Goal: Entertainment & Leisure: Consume media (video, audio)

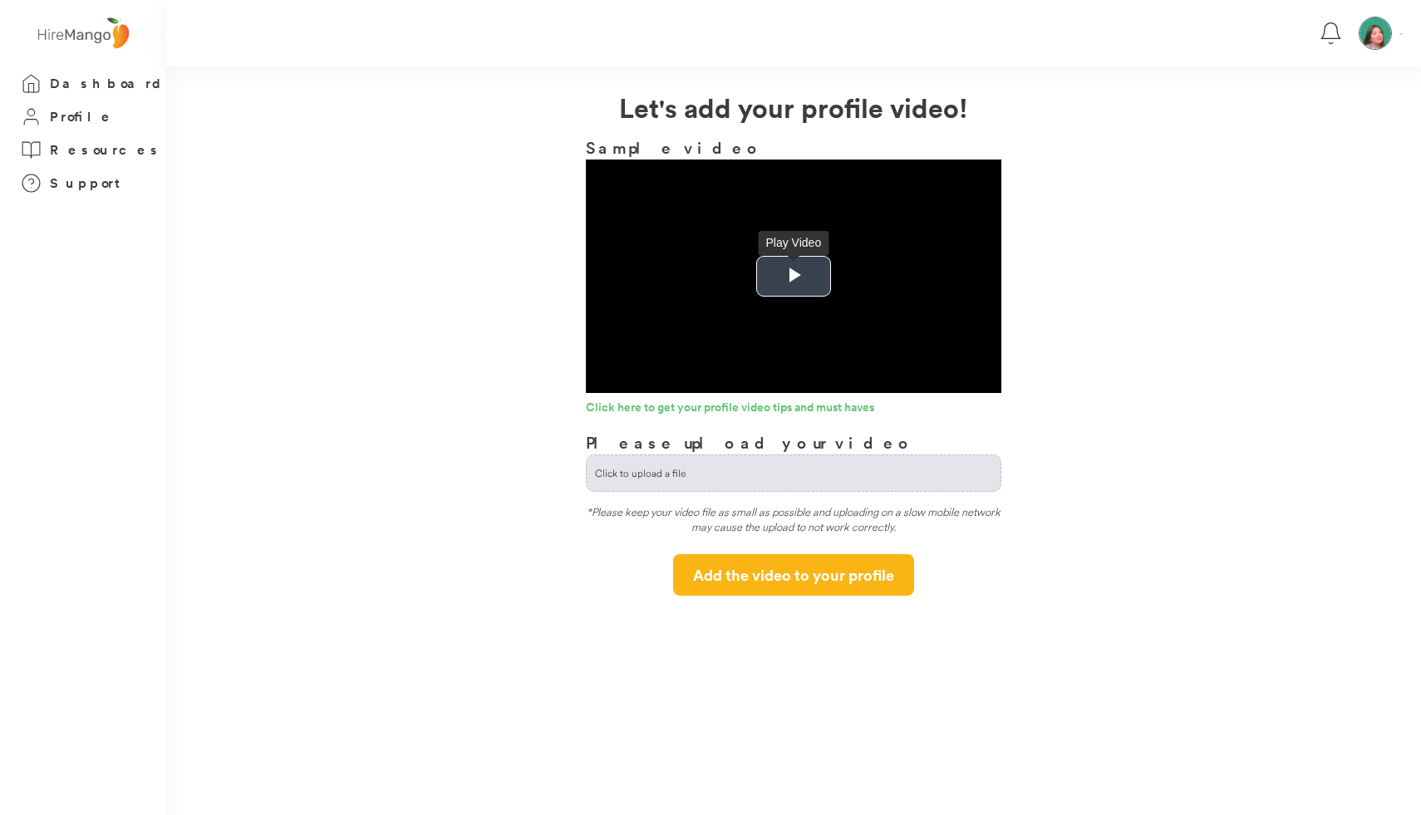
click at [794, 277] on span "Video Player" at bounding box center [794, 277] width 0 height 0
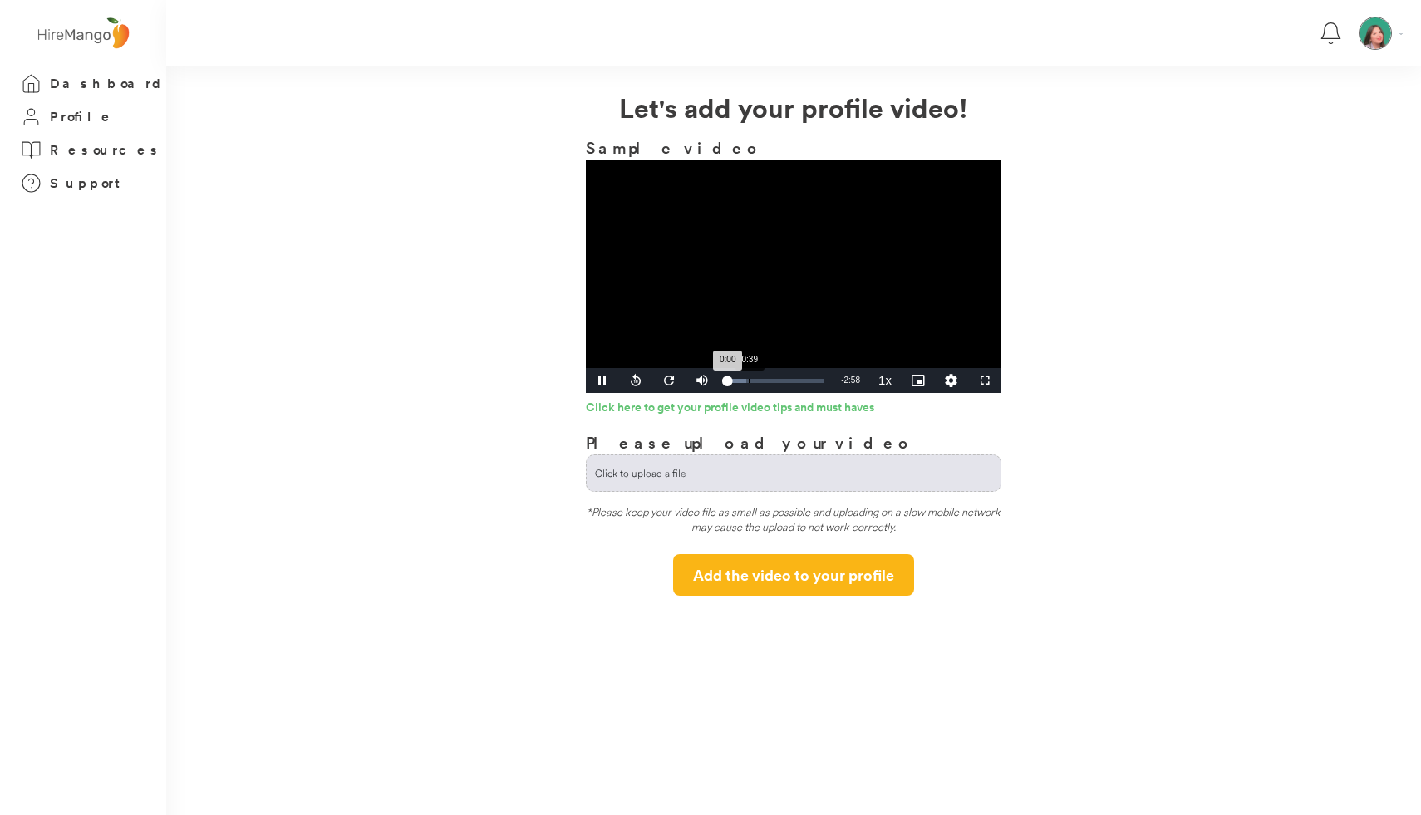
click at [752, 380] on div "Loaded : 19.58% 0:39 0:00" at bounding box center [775, 381] width 97 height 4
click at [775, 379] on div "Loaded : 50.39% 1:26 1:26" at bounding box center [775, 381] width 97 height 4
click at [794, 378] on div "Loaded : 64.39% 2:02 1:28" at bounding box center [776, 380] width 114 height 25
click at [599, 381] on span "Video Player" at bounding box center [602, 381] width 33 height 0
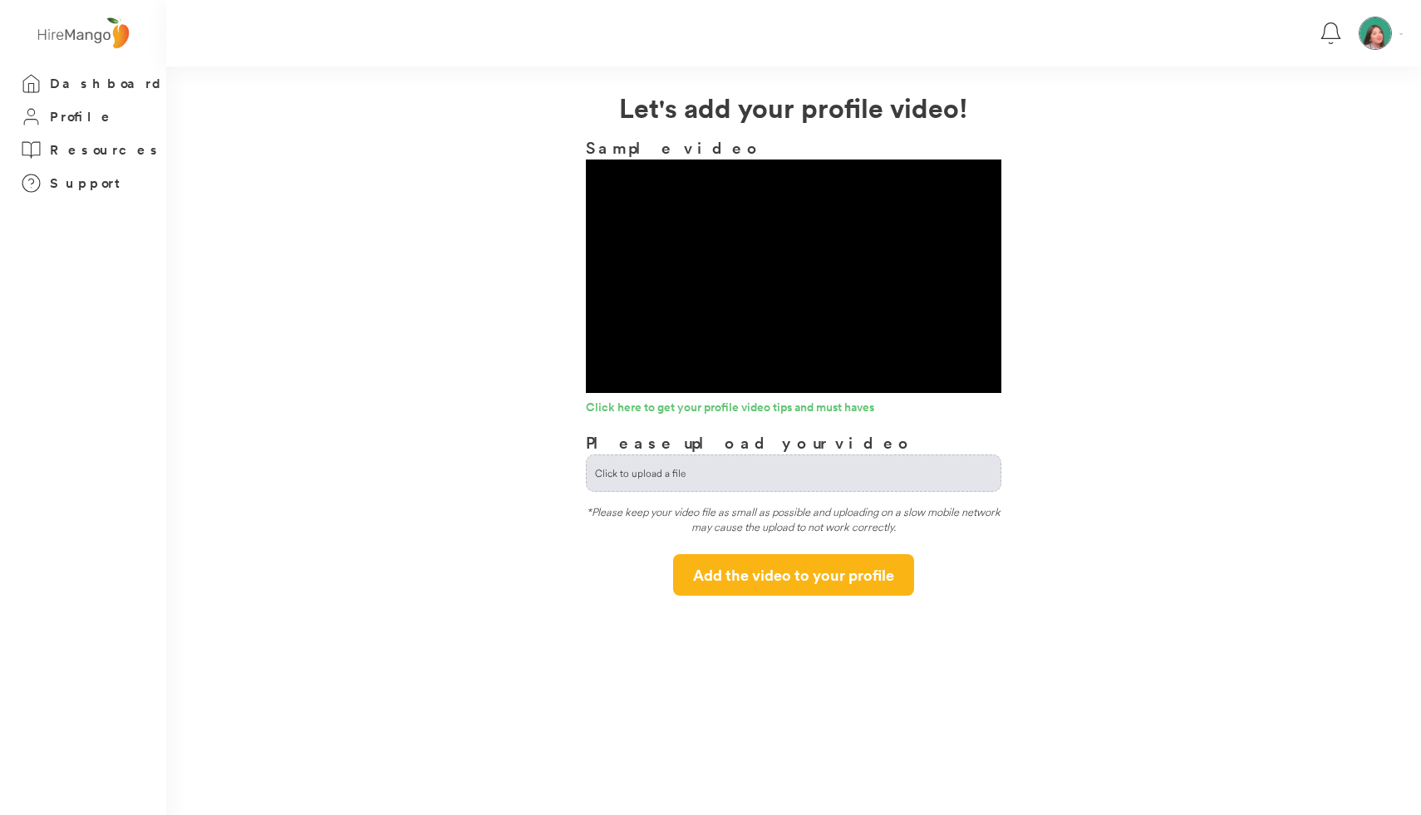
click at [493, 389] on div "**********" at bounding box center [793, 341] width 1255 height 509
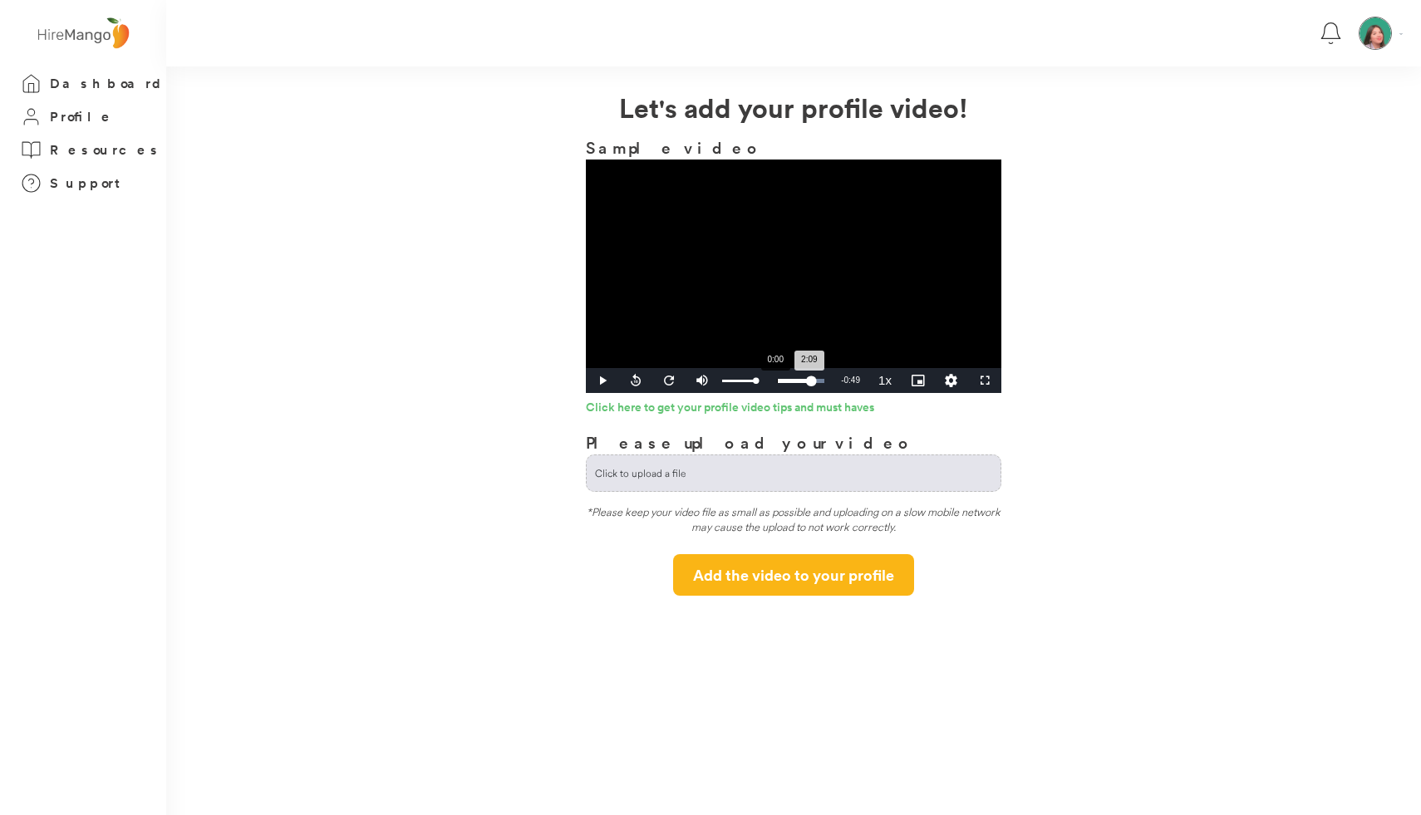
drag, startPoint x: 752, startPoint y: 381, endPoint x: 776, endPoint y: 379, distance: 24.2
click at [776, 379] on div "Play Seek back 10 seconds Seek forward 20 seconds Mute 100% Current Time 2:09 /…" at bounding box center [794, 380] width 416 height 25
drag, startPoint x: 809, startPoint y: 378, endPoint x: 743, endPoint y: 380, distance: 65.7
click at [743, 380] on div "Loaded : 53.21% 0:30 0:28" at bounding box center [775, 381] width 97 height 4
click at [814, 293] on video "Video Player" at bounding box center [794, 277] width 416 height 234
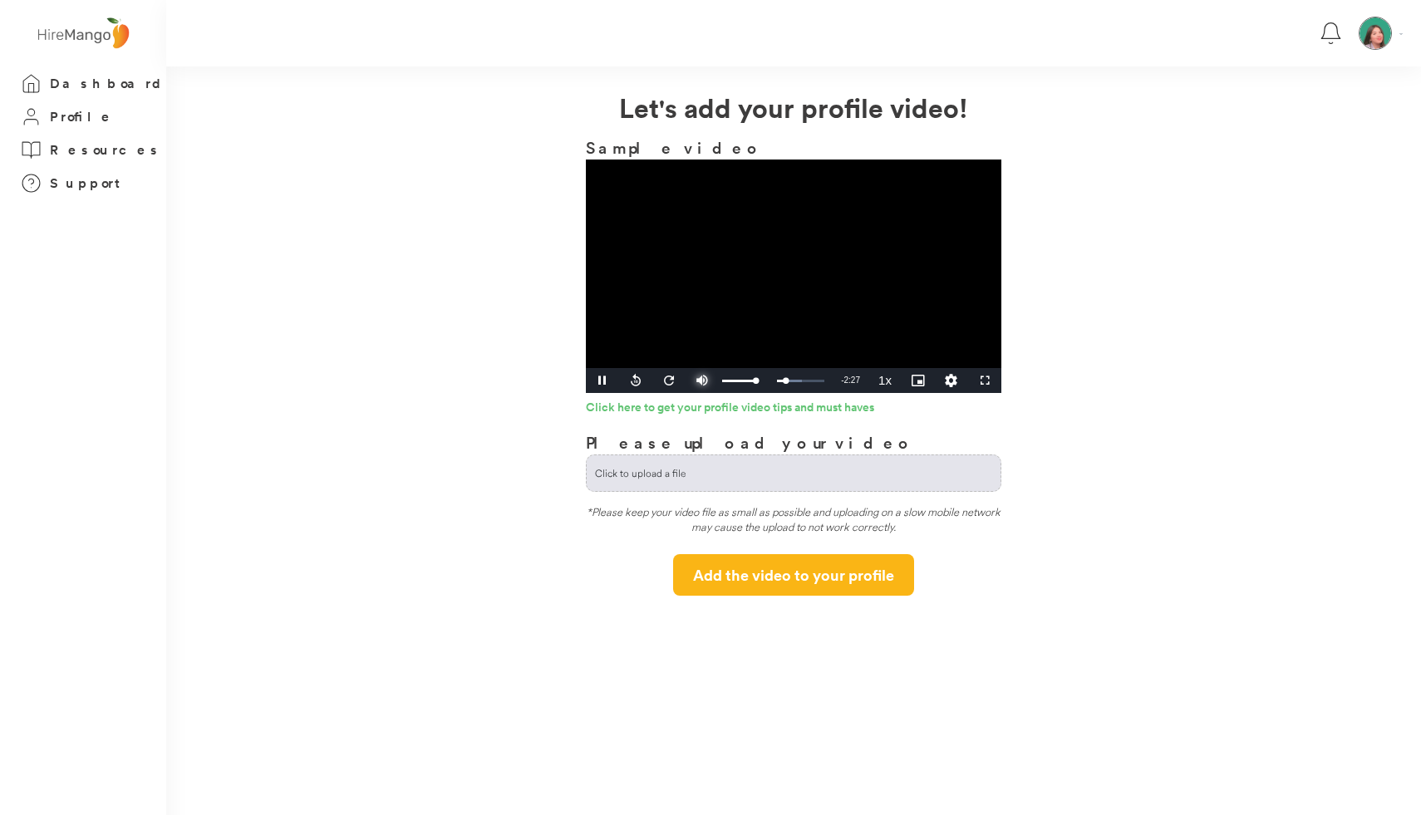
click at [703, 381] on span "Video Player" at bounding box center [702, 381] width 33 height 0
drag, startPoint x: 747, startPoint y: 379, endPoint x: 759, endPoint y: 379, distance: 11.6
click at [759, 379] on div "0:59" at bounding box center [743, 381] width 32 height 4
click at [754, 311] on video "Video Player" at bounding box center [794, 277] width 416 height 234
click at [822, 294] on video "Video Player" at bounding box center [794, 277] width 416 height 234
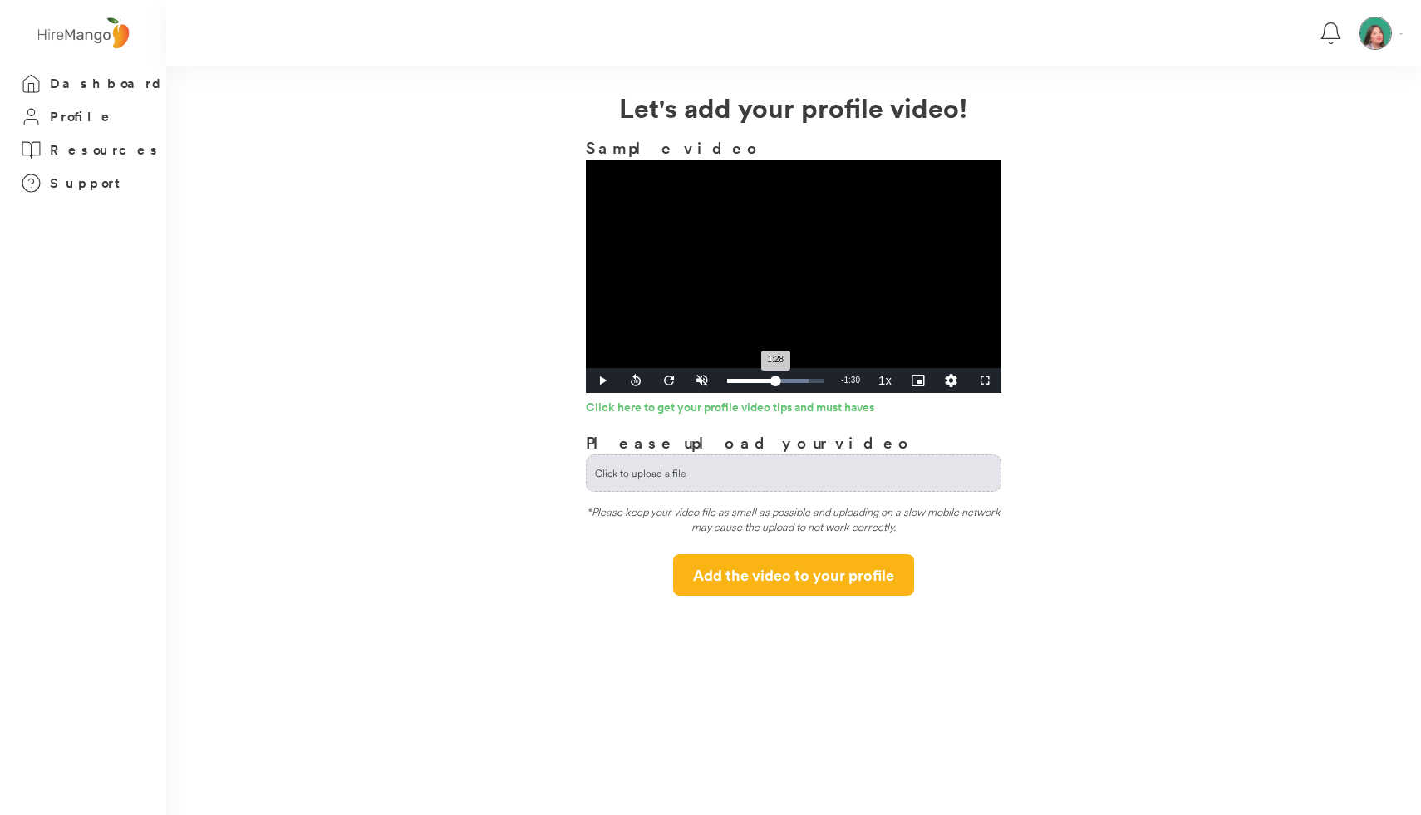
drag, startPoint x: 764, startPoint y: 381, endPoint x: 775, endPoint y: 382, distance: 10.8
click at [775, 382] on div "1:28" at bounding box center [751, 381] width 48 height 4
click at [819, 305] on video "Video Player" at bounding box center [794, 277] width 416 height 234
click at [820, 298] on video "Video Player" at bounding box center [794, 277] width 416 height 234
drag, startPoint x: 780, startPoint y: 384, endPoint x: 833, endPoint y: 386, distance: 53.2
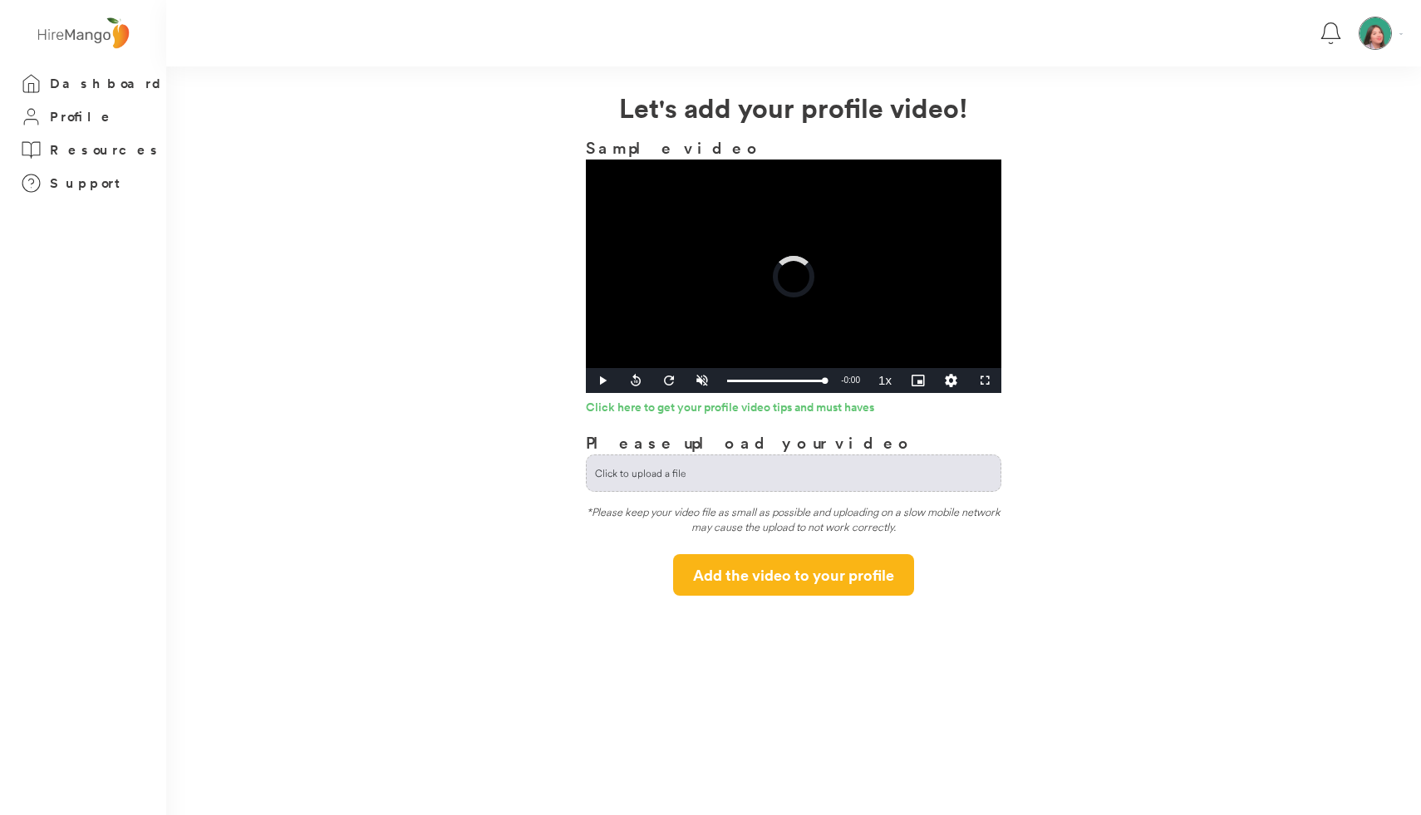
click at [833, 386] on div "Play Seek back 10 seconds Seek forward 20 seconds Unmute 100% Current Time 2:58…" at bounding box center [794, 380] width 416 height 25
click at [605, 381] on span "Video Player" at bounding box center [602, 381] width 33 height 0
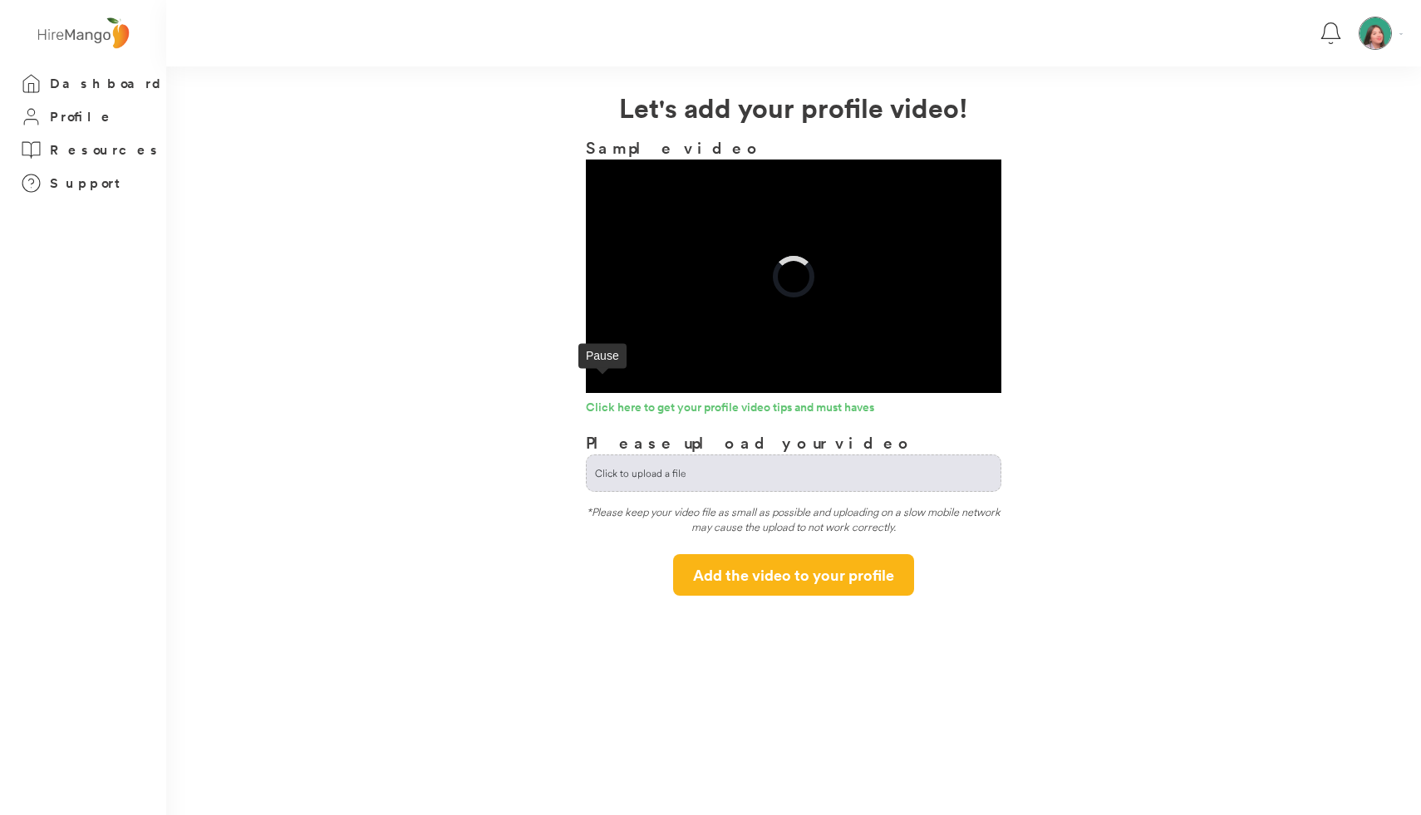
click at [607, 381] on span "Video Player" at bounding box center [602, 381] width 33 height 0
